Goal: Information Seeking & Learning: Learn about a topic

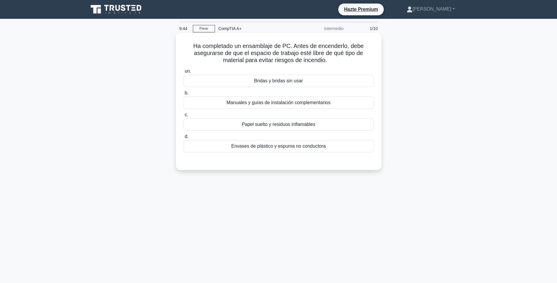
click at [276, 121] on div "Papel suelto y residuos inflamables" at bounding box center [279, 124] width 190 height 12
click at [184, 117] on input "c. Papel suelto y residuos inflamables" at bounding box center [184, 115] width 0 height 4
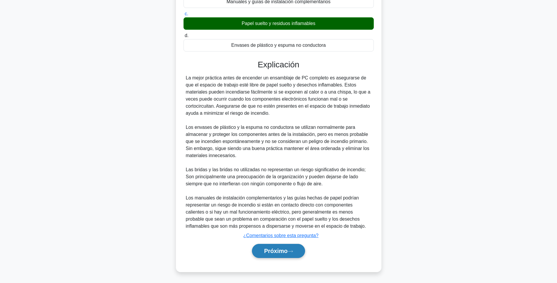
click at [281, 253] on font "Próximo" at bounding box center [275, 250] width 23 height 6
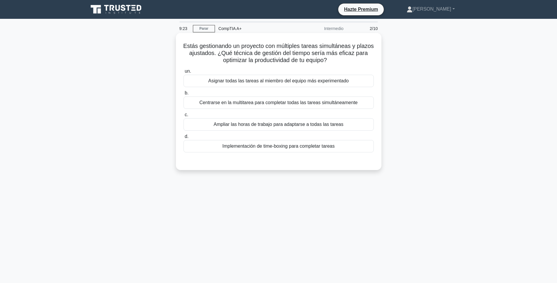
click at [216, 145] on div "Implementación de time-boxing para completar tareas" at bounding box center [279, 146] width 190 height 12
click at [184, 138] on input "d. Implementación de time-boxing para completar tareas" at bounding box center [184, 137] width 0 height 4
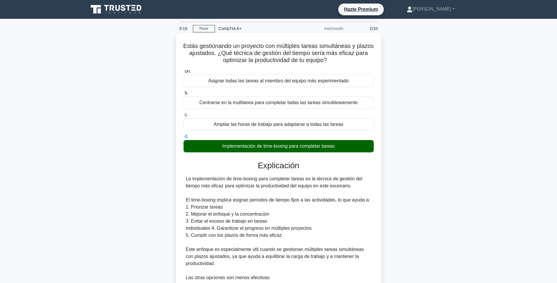
scroll to position [164, 0]
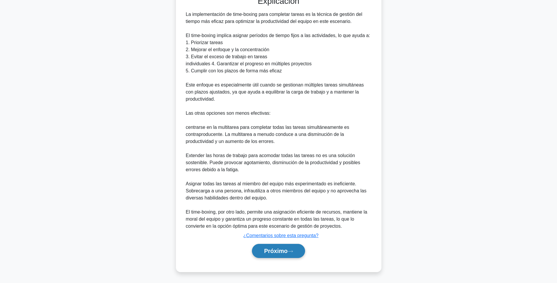
click at [276, 253] on font "Próximo" at bounding box center [275, 250] width 23 height 6
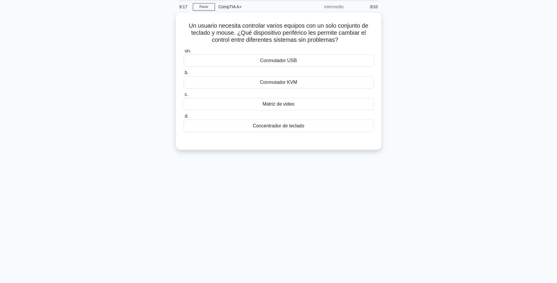
scroll to position [0, 0]
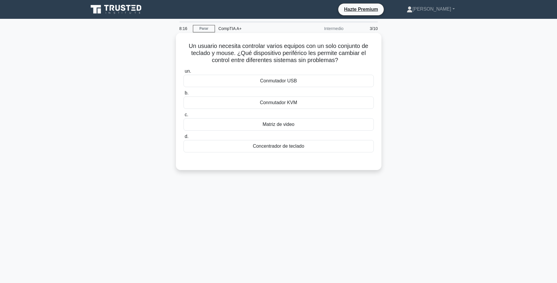
click at [244, 104] on div "Conmutador KVM" at bounding box center [279, 102] width 190 height 12
click at [184, 95] on input "b. Conmutador KVM" at bounding box center [184, 93] width 0 height 4
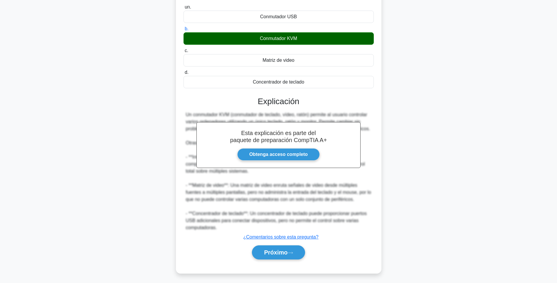
scroll to position [66, 0]
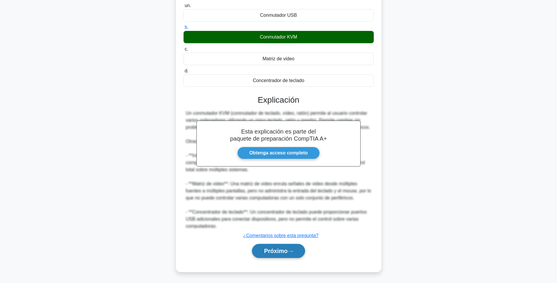
click at [288, 251] on icon at bounding box center [290, 250] width 5 height 3
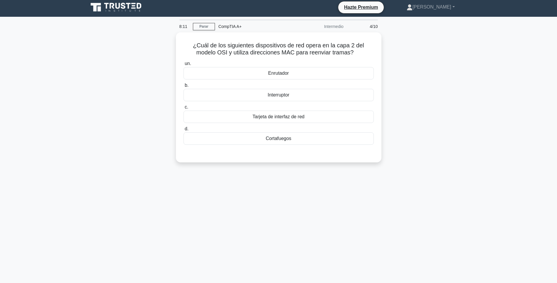
scroll to position [0, 0]
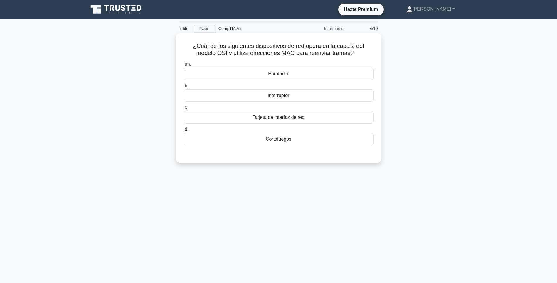
click at [264, 78] on div "Enrutador" at bounding box center [279, 74] width 190 height 12
click at [184, 66] on input "un. Enrutador" at bounding box center [184, 64] width 0 height 4
click at [286, 95] on div "Interruptor" at bounding box center [279, 95] width 190 height 12
click at [184, 88] on input "b. Interruptor" at bounding box center [184, 86] width 0 height 4
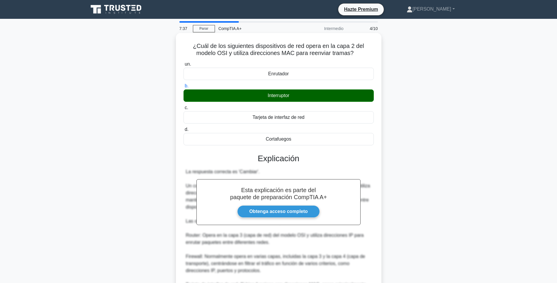
scroll to position [73, 0]
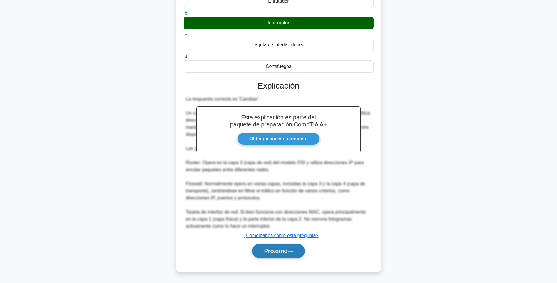
click at [273, 249] on font "Próximo" at bounding box center [275, 250] width 23 height 6
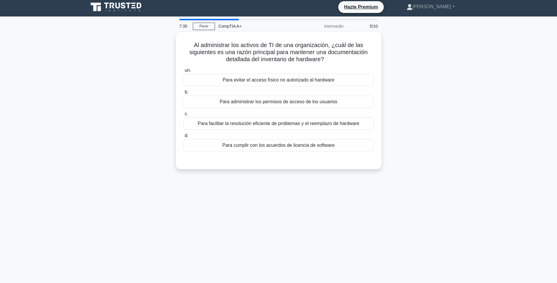
scroll to position [0, 0]
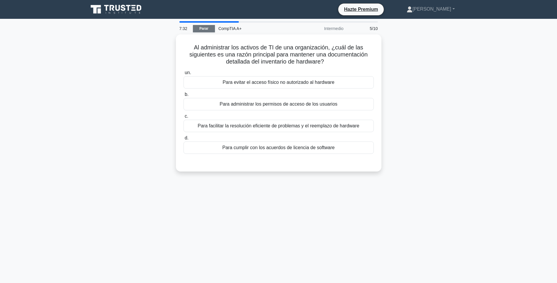
click at [201, 28] on link "Parar" at bounding box center [204, 28] width 22 height 7
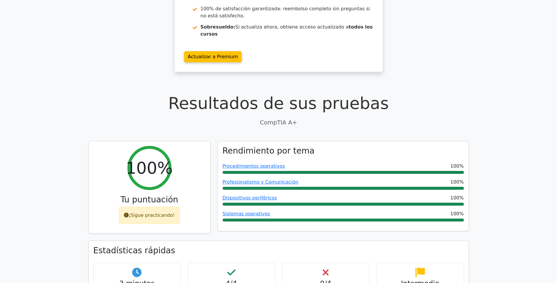
scroll to position [88, 0]
